Goal: Check status: Check status

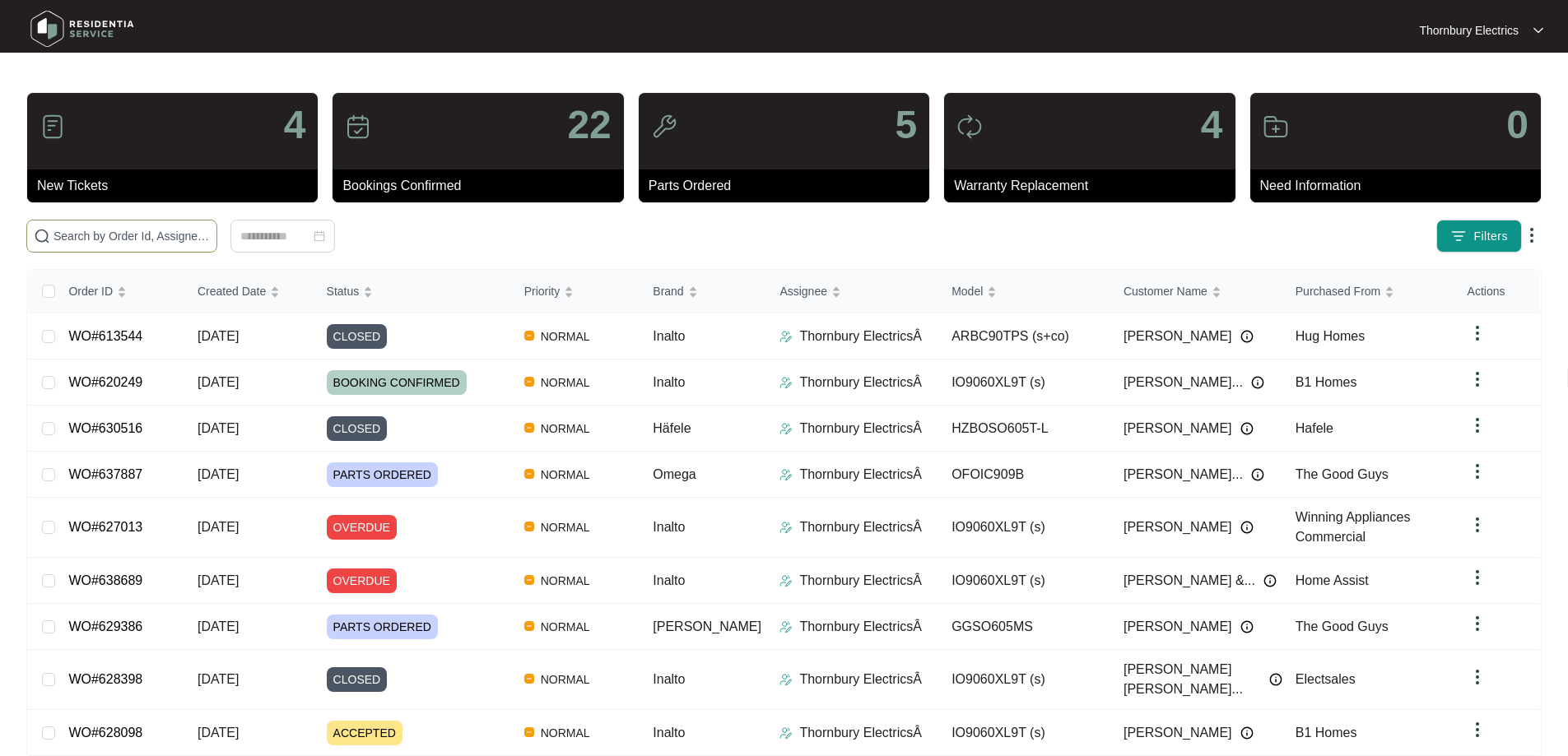
click at [133, 236] on input "text" at bounding box center [132, 236] width 156 height 18
type input "611538"
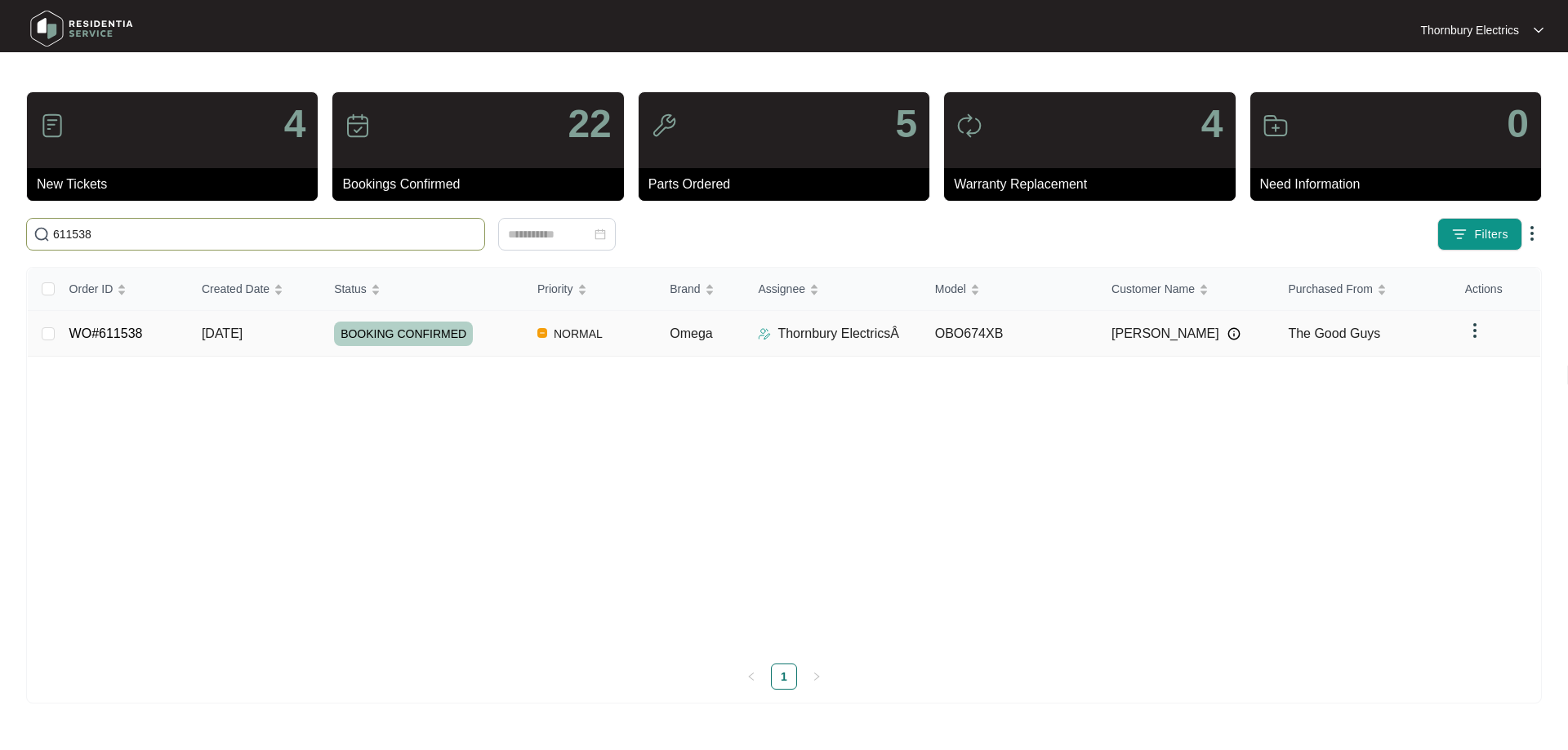
click at [508, 348] on td "BOOKING CONFIRMED" at bounding box center [423, 334] width 204 height 46
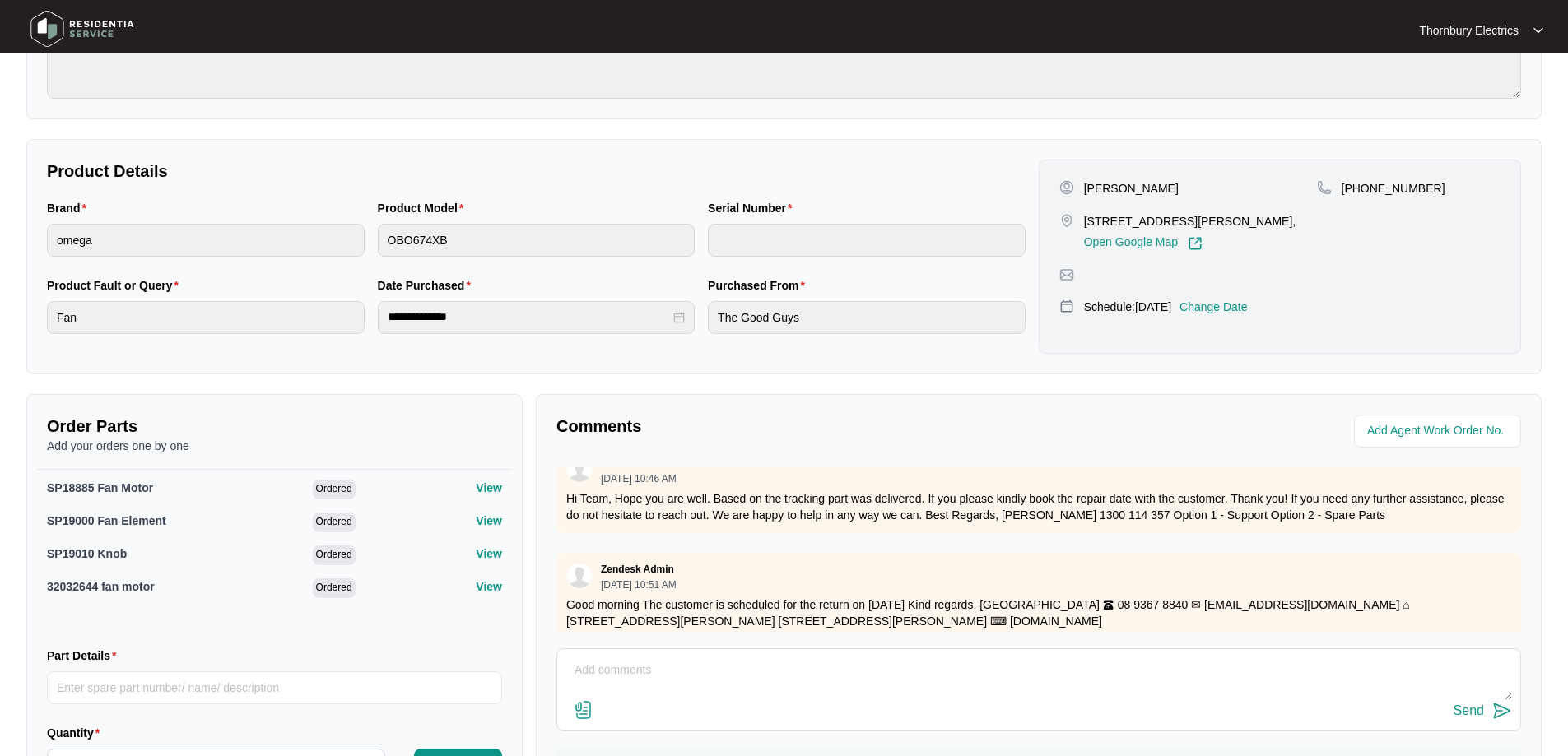
scroll to position [796, 0]
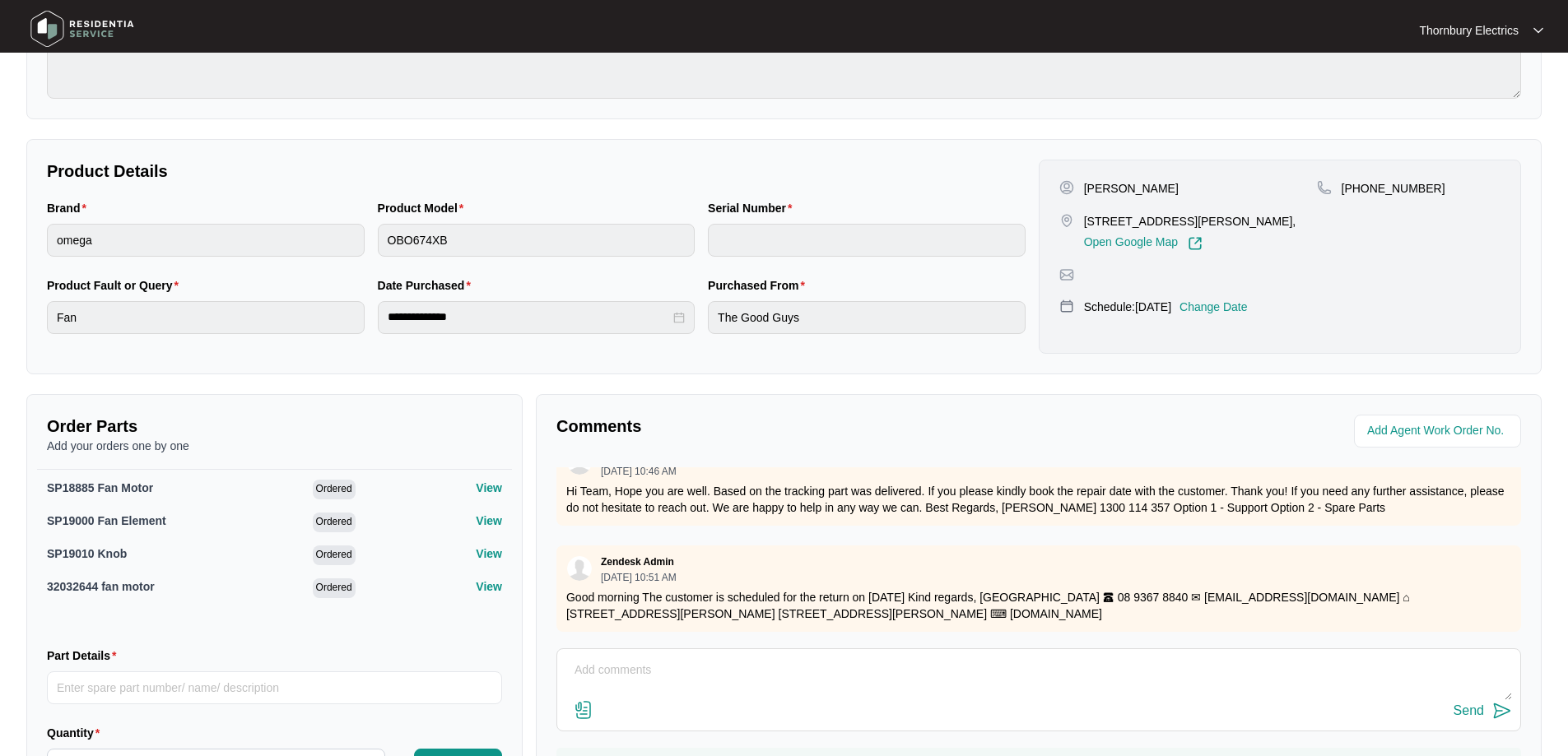
click at [657, 675] on textarea at bounding box center [1039, 679] width 947 height 43
paste textarea "Returned to the 60cm Omega oven and replaced the fan-forced [PERSON_NAME]-force…"
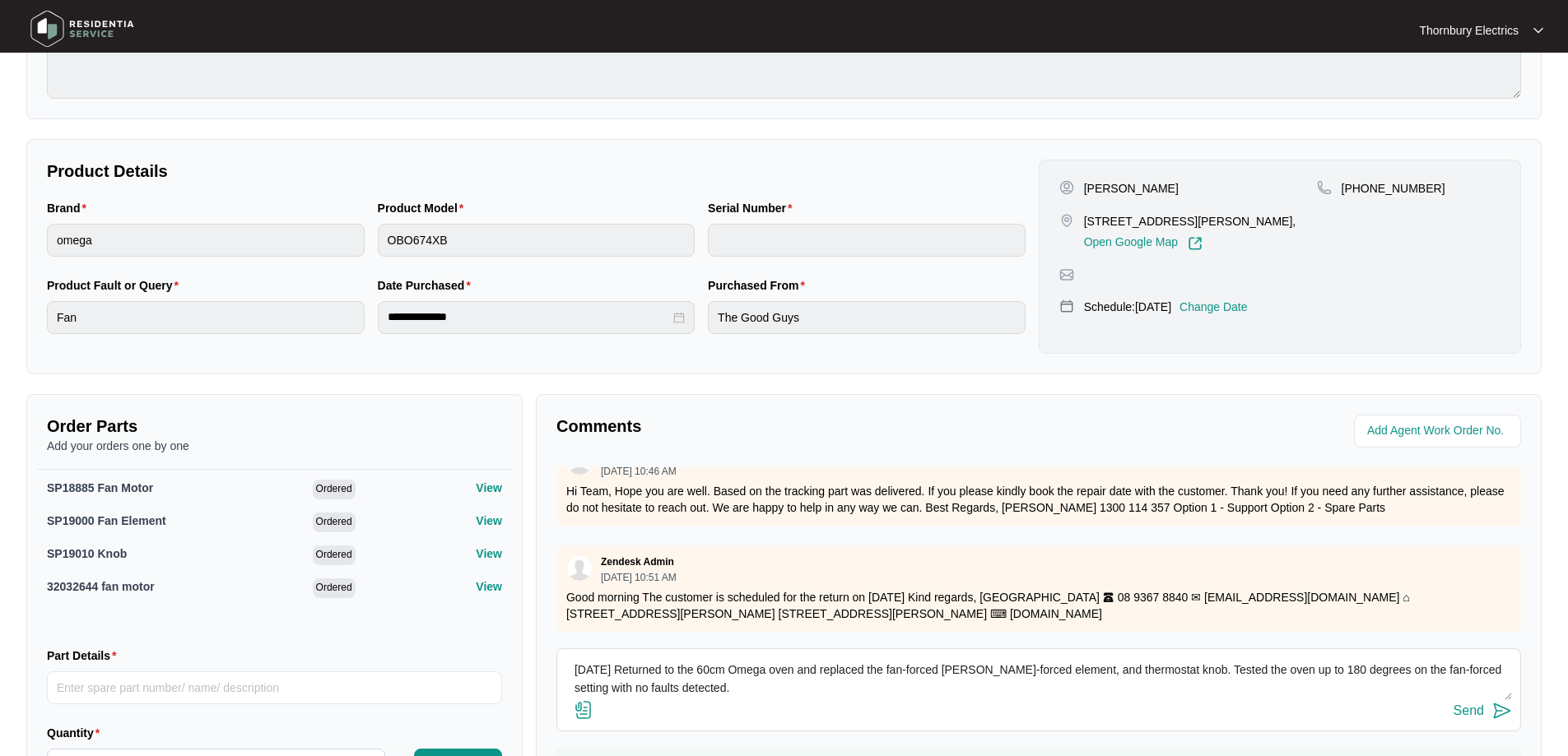
type textarea "[DATE] Returned to the 60cm Omega oven and replaced the fan-forced [PERSON_NAME…"
click at [1478, 704] on div "Send" at bounding box center [1469, 711] width 30 height 15
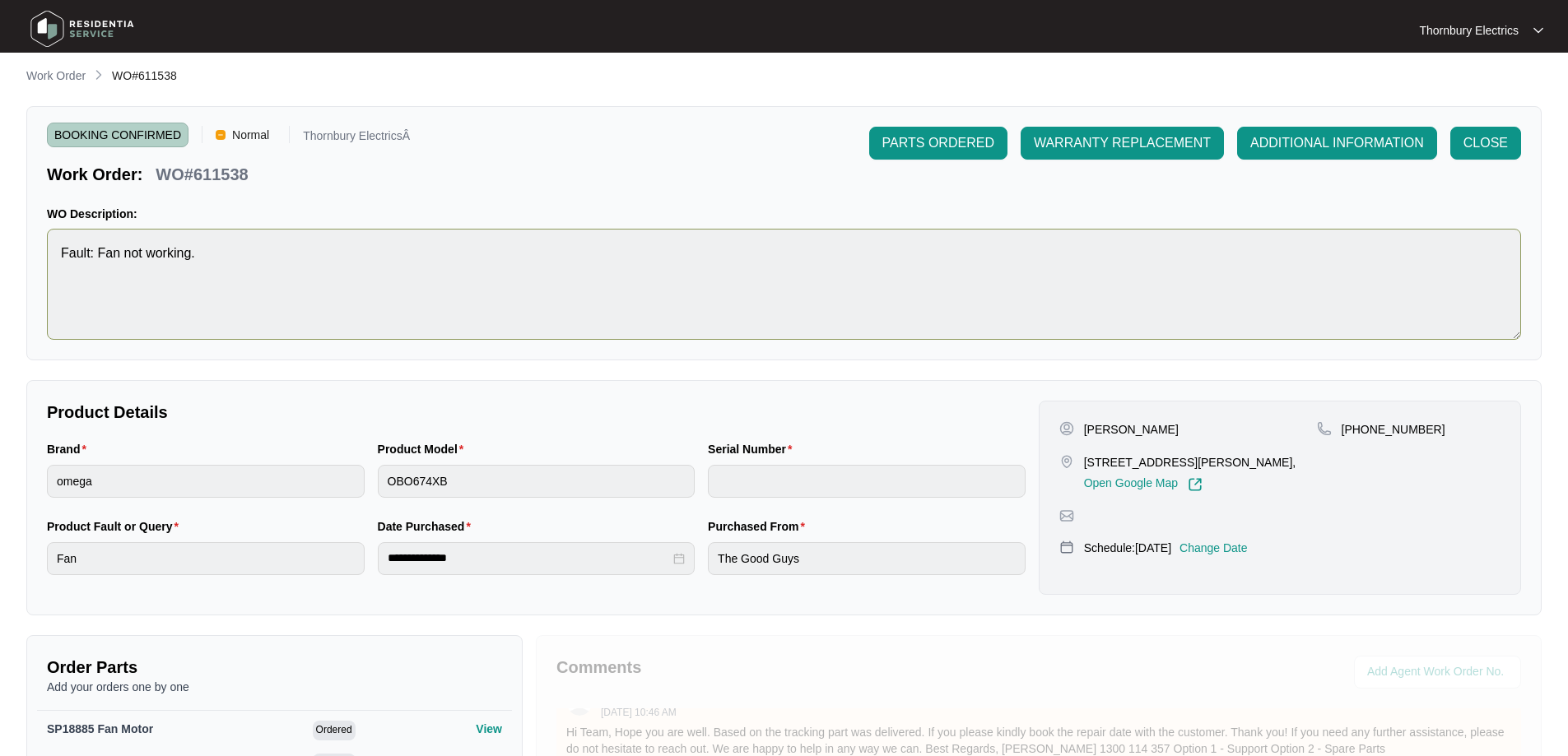
scroll to position [0, 0]
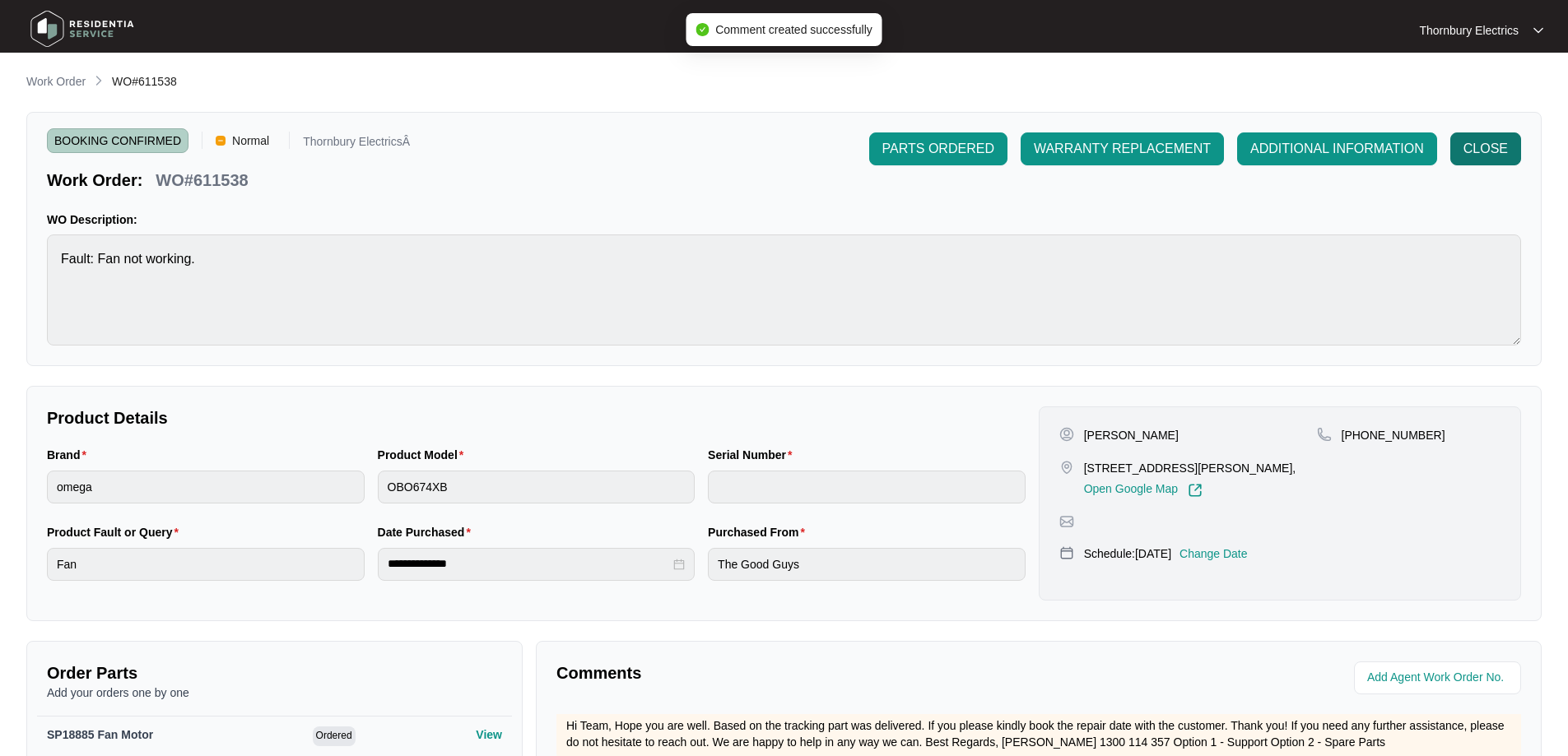
click at [1483, 157] on span "CLOSE" at bounding box center [1486, 148] width 44 height 19
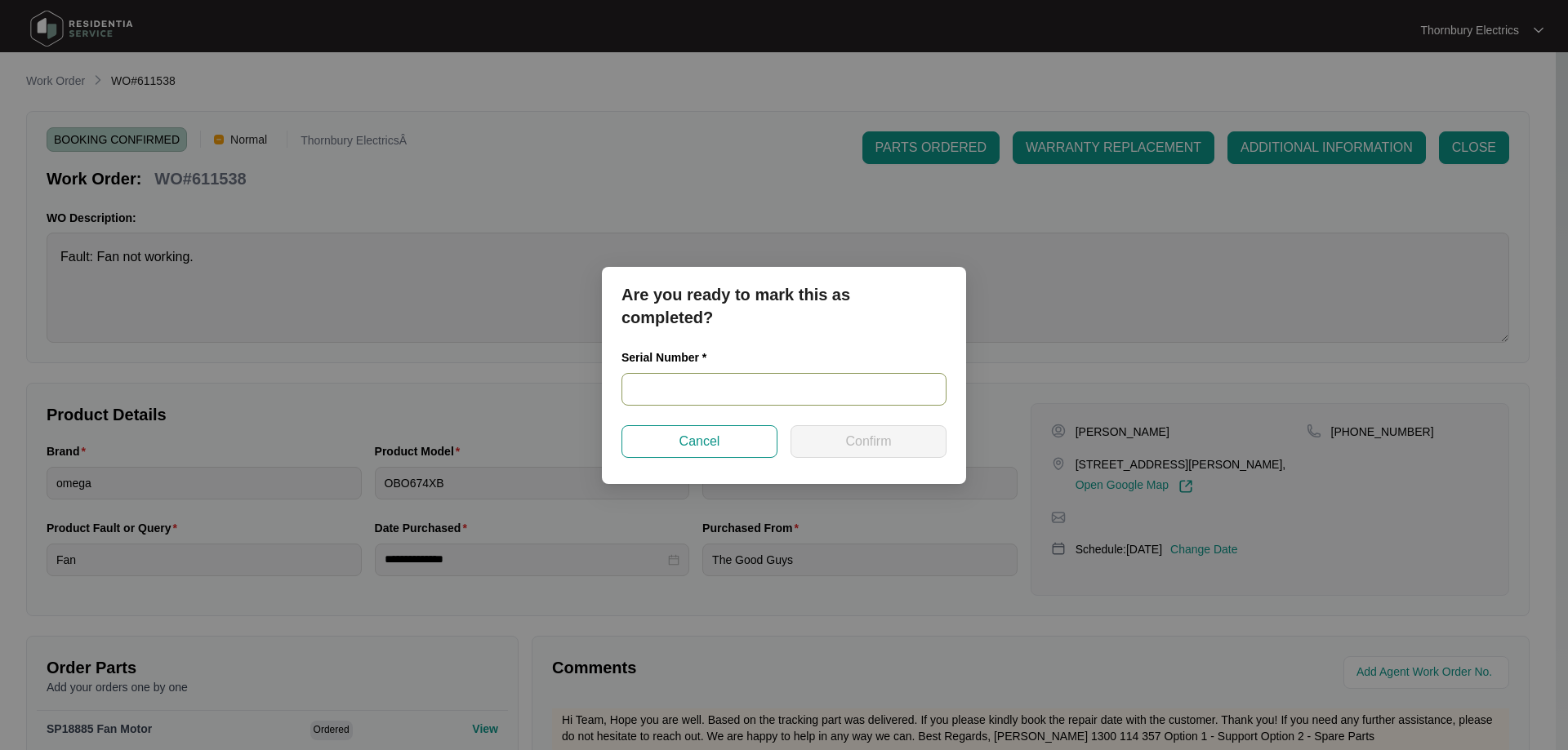
click at [797, 391] on input "text" at bounding box center [784, 390] width 325 height 33
paste input "00757355010365070089"
type input "00757355010365070089"
click at [887, 437] on span "Confirm" at bounding box center [868, 441] width 46 height 19
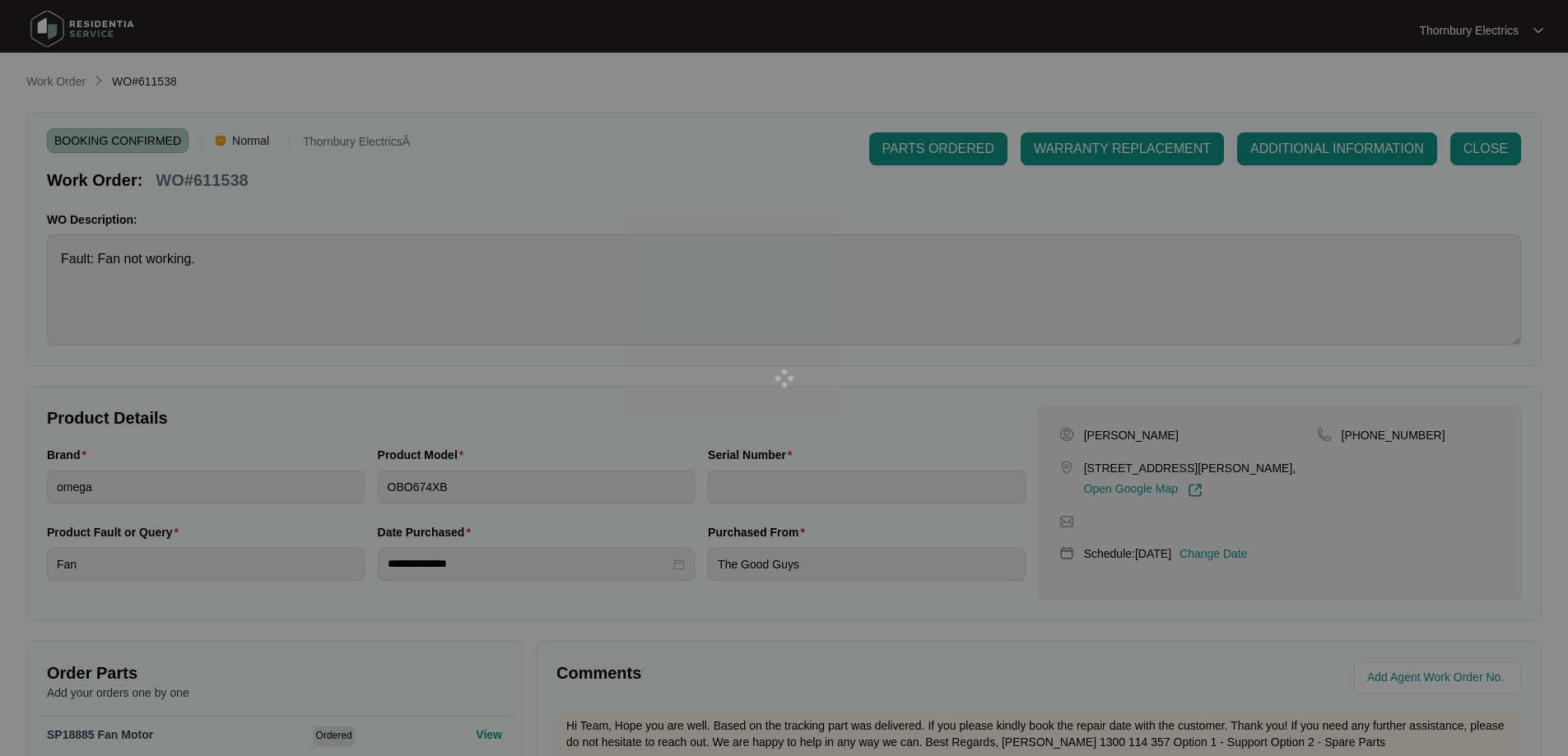
type input "00757355010365070089"
